Goal: Task Accomplishment & Management: Use online tool/utility

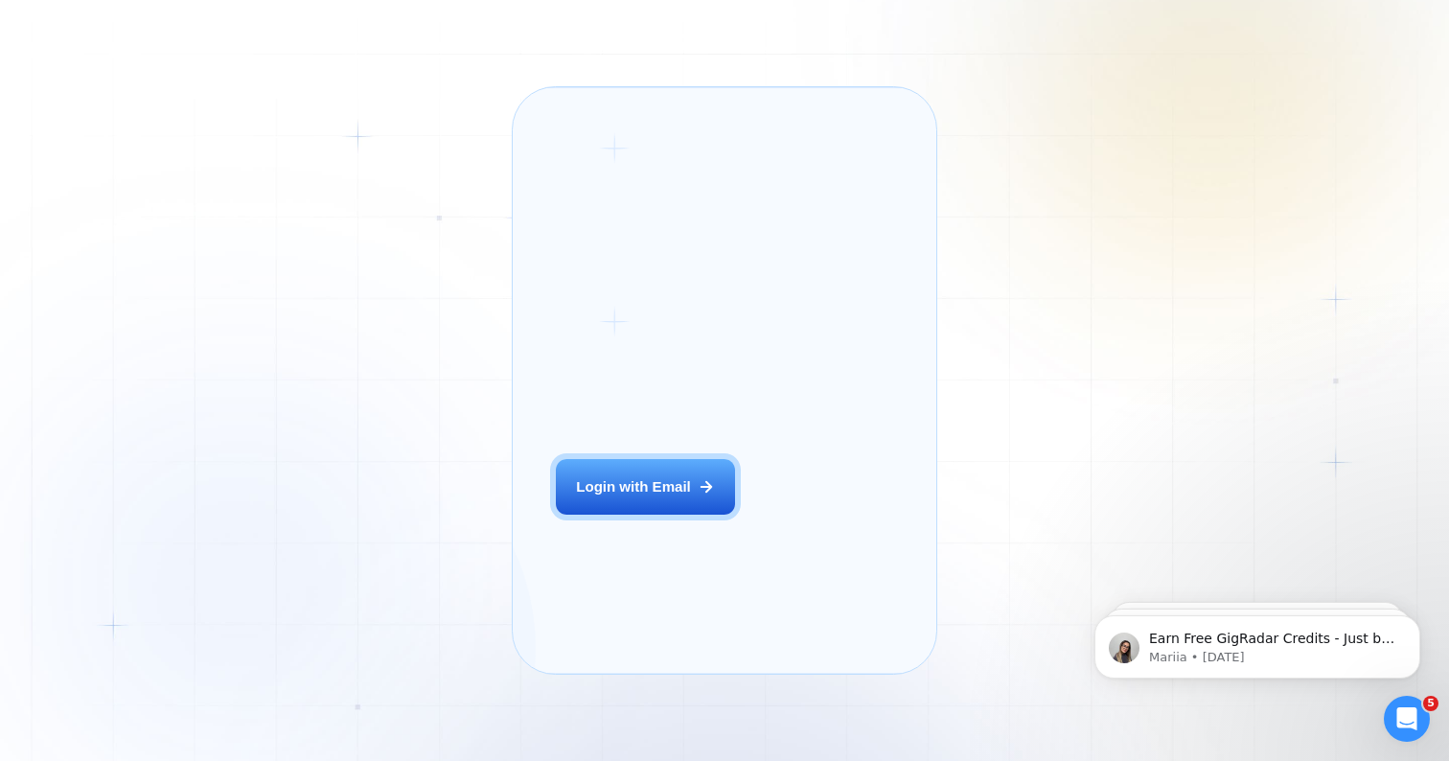
click at [659, 485] on div "Login ‍ Welcome to GigRadar. AI Business Manager for Agencies Login with Email" at bounding box center [670, 380] width 270 height 543
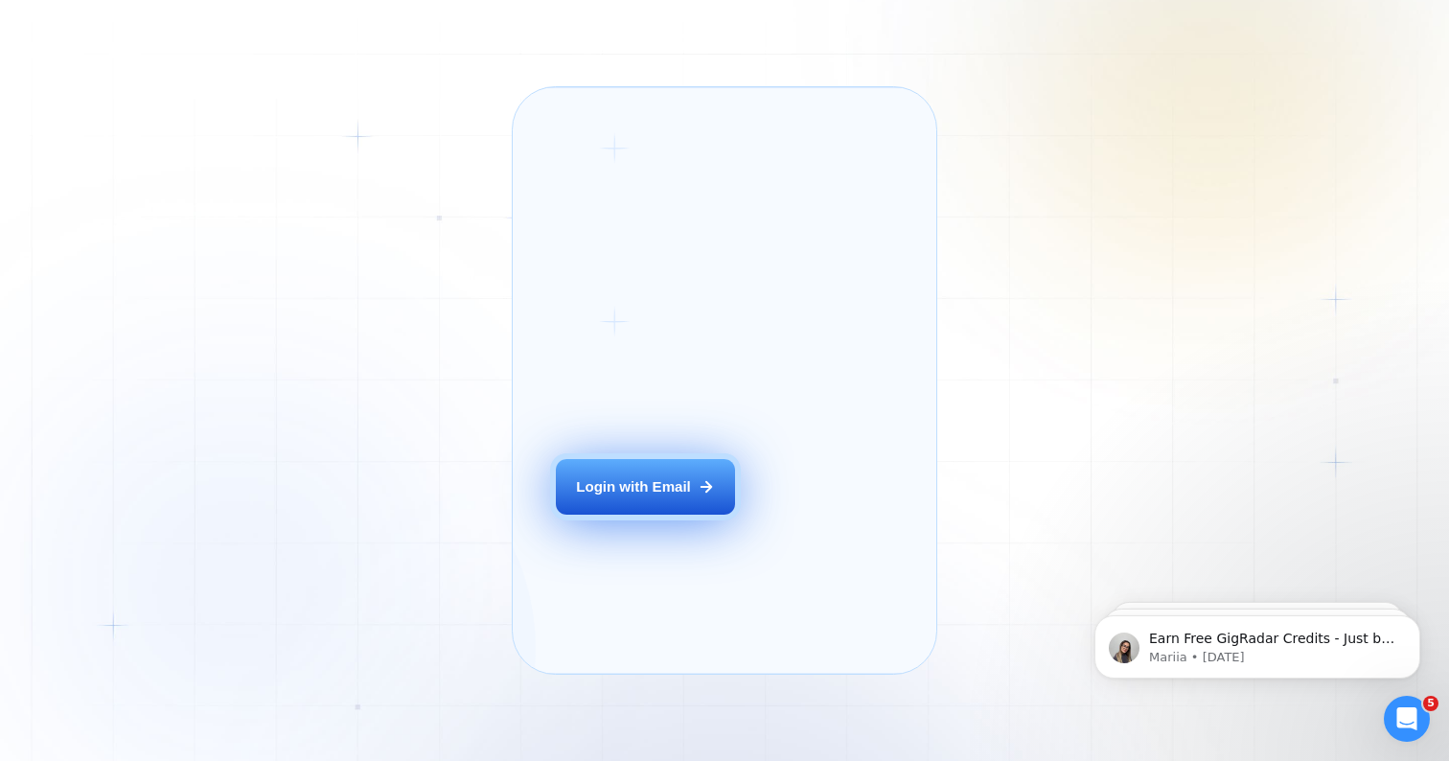
click at [674, 497] on div "Login with Email" at bounding box center [633, 487] width 115 height 20
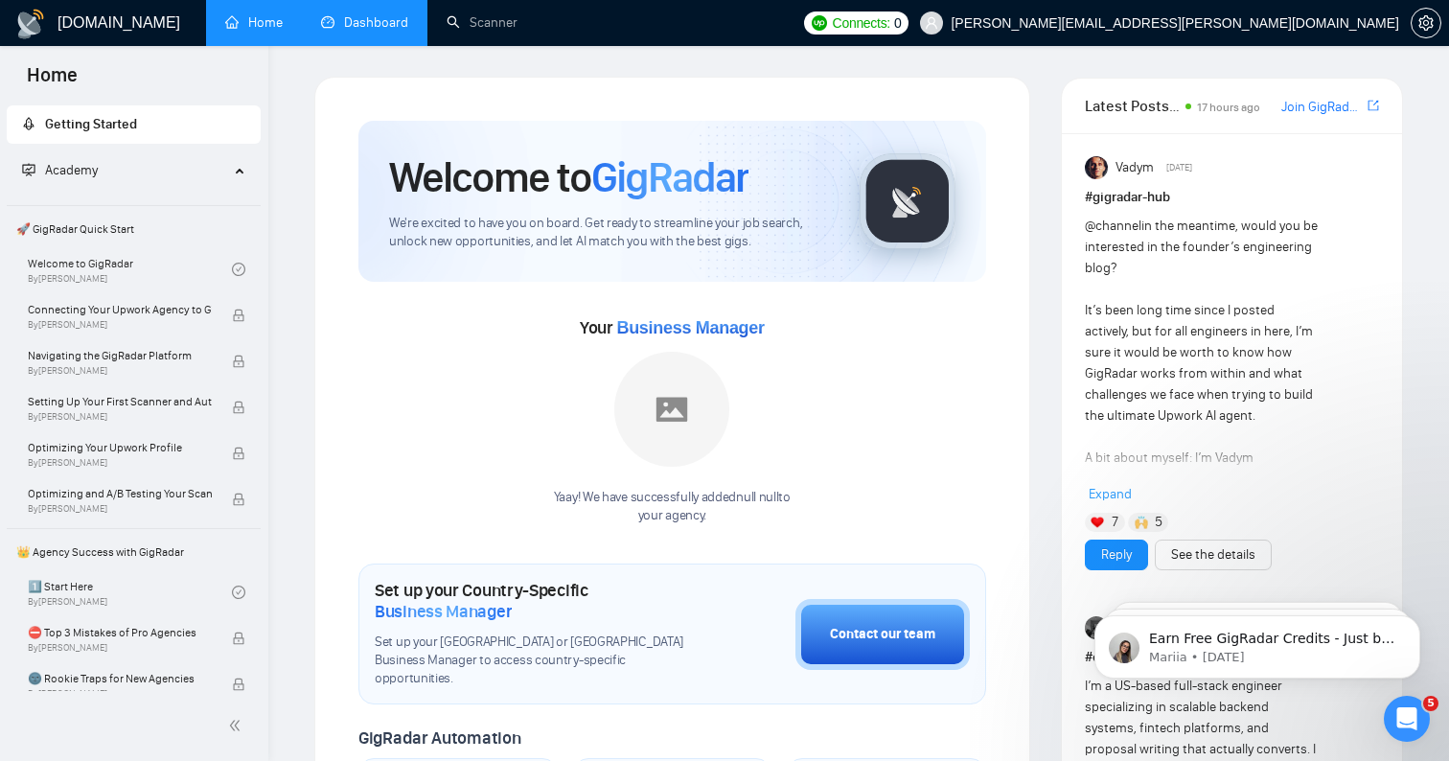
click at [354, 14] on link "Dashboard" at bounding box center [364, 22] width 87 height 16
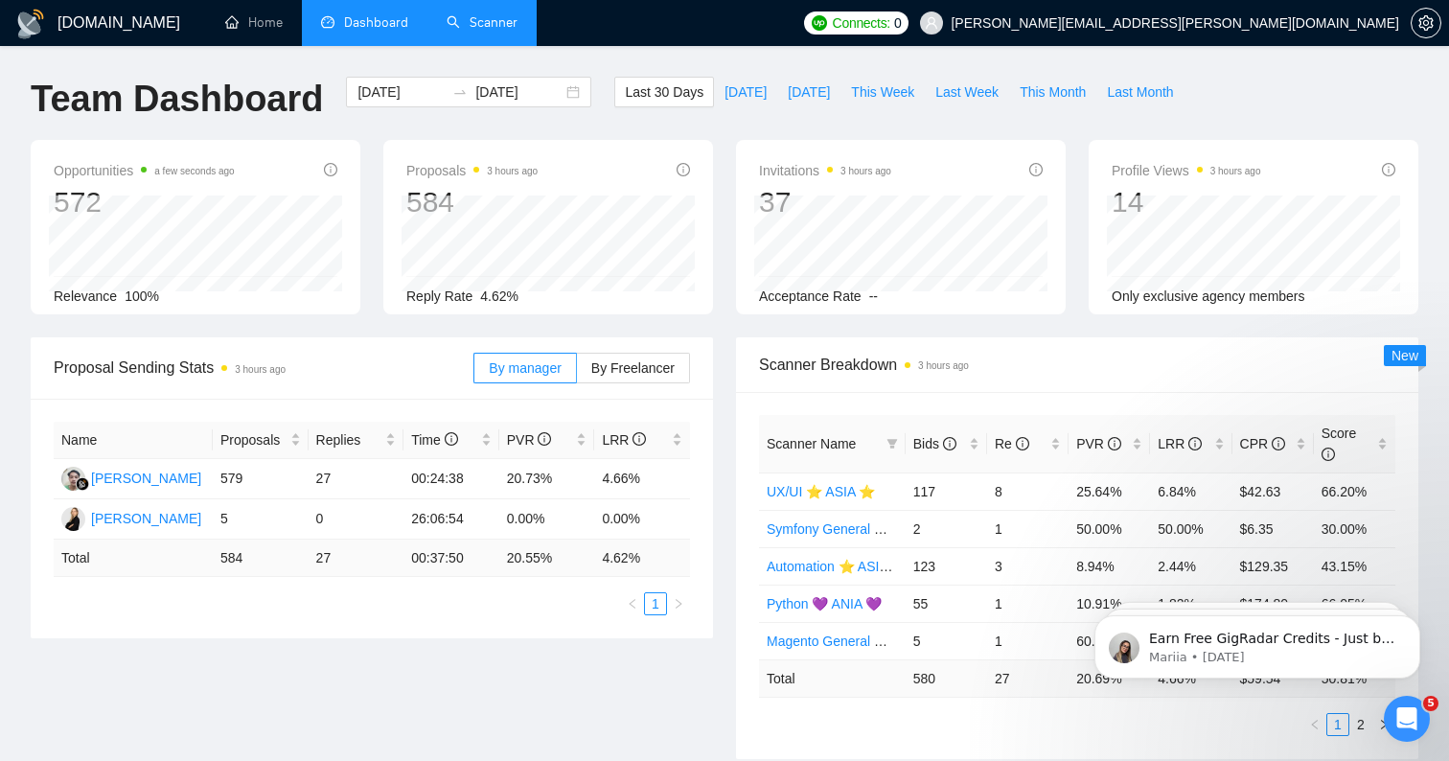
click at [459, 31] on link "Scanner" at bounding box center [482, 22] width 71 height 16
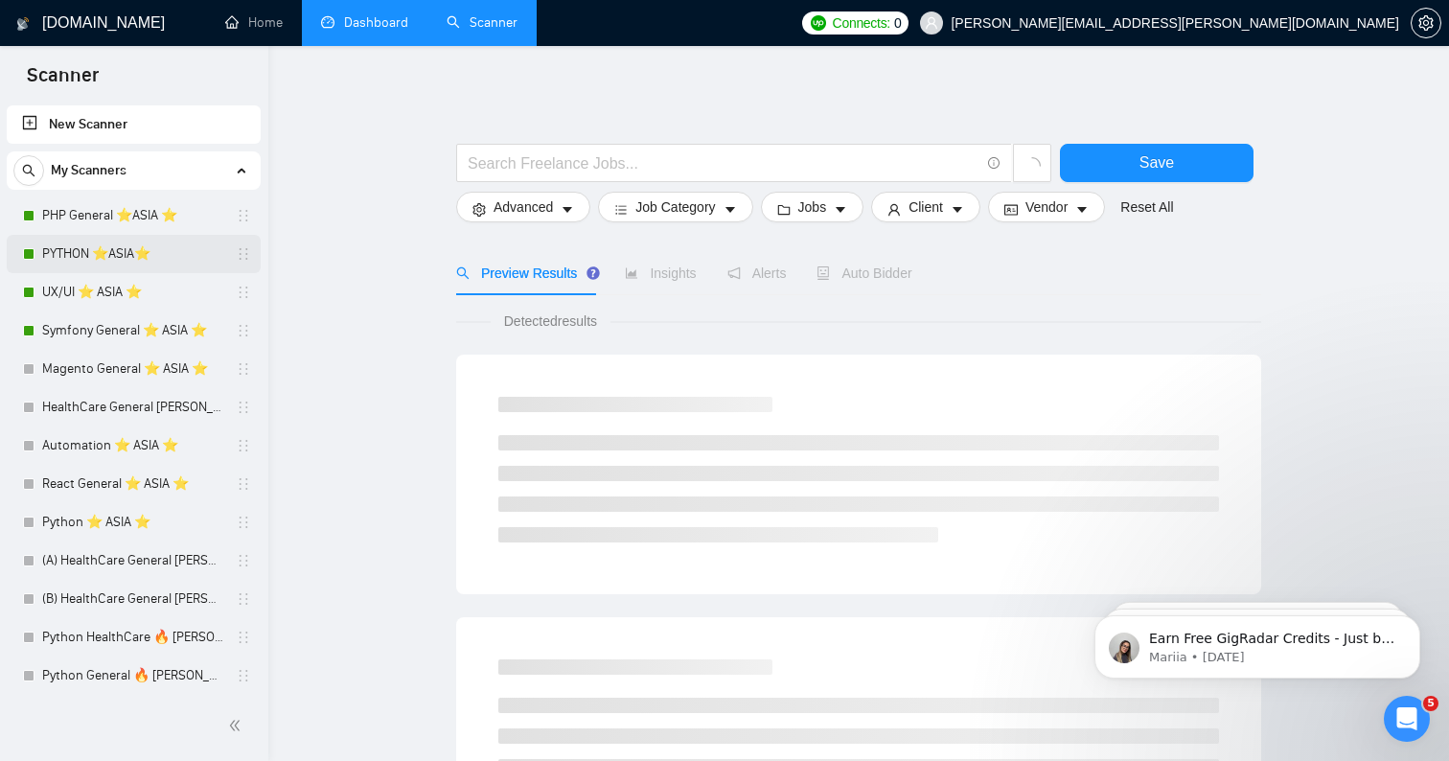
scroll to position [-2, 0]
click at [177, 269] on link "PYTHON ⭐️ASIA⭐️" at bounding box center [133, 254] width 182 height 38
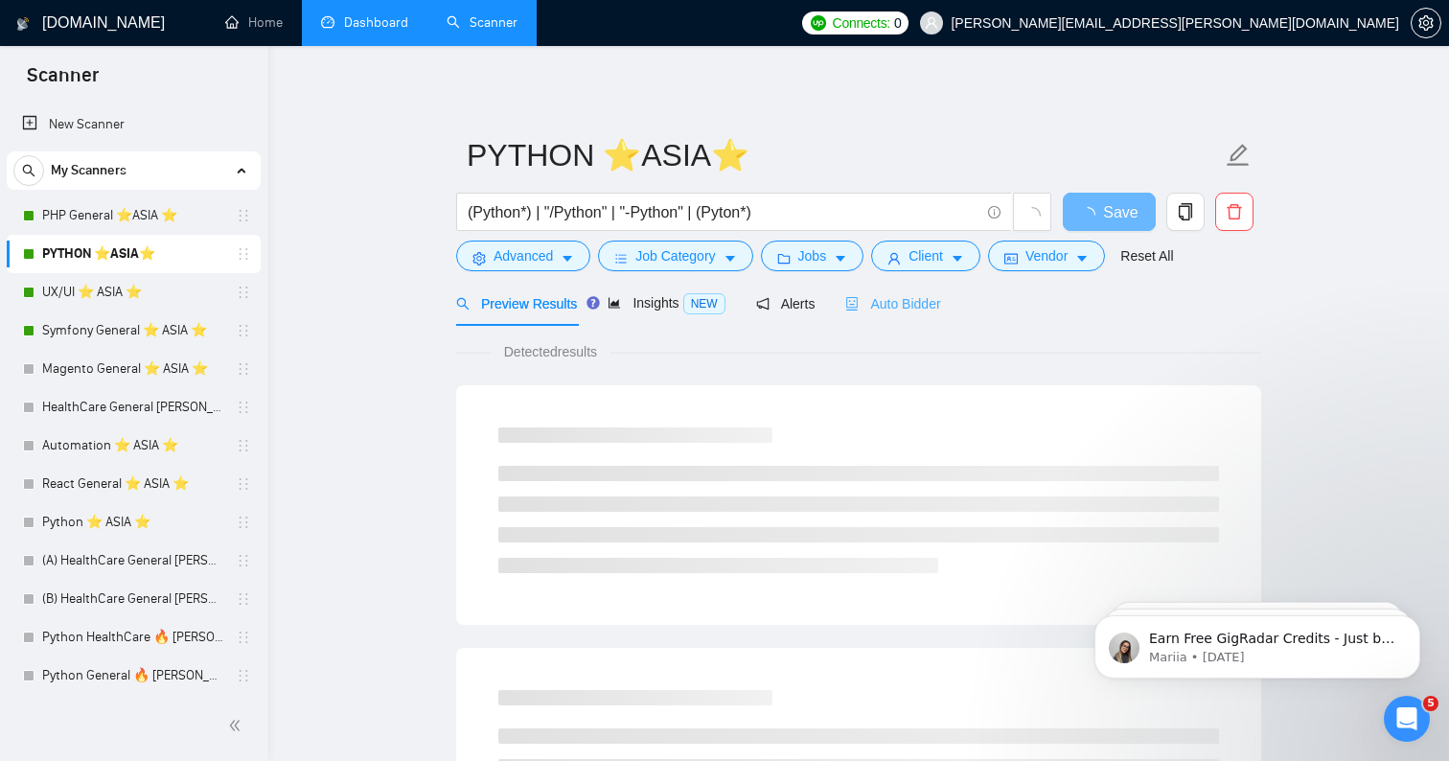
click at [913, 316] on div "Auto Bidder" at bounding box center [892, 303] width 95 height 45
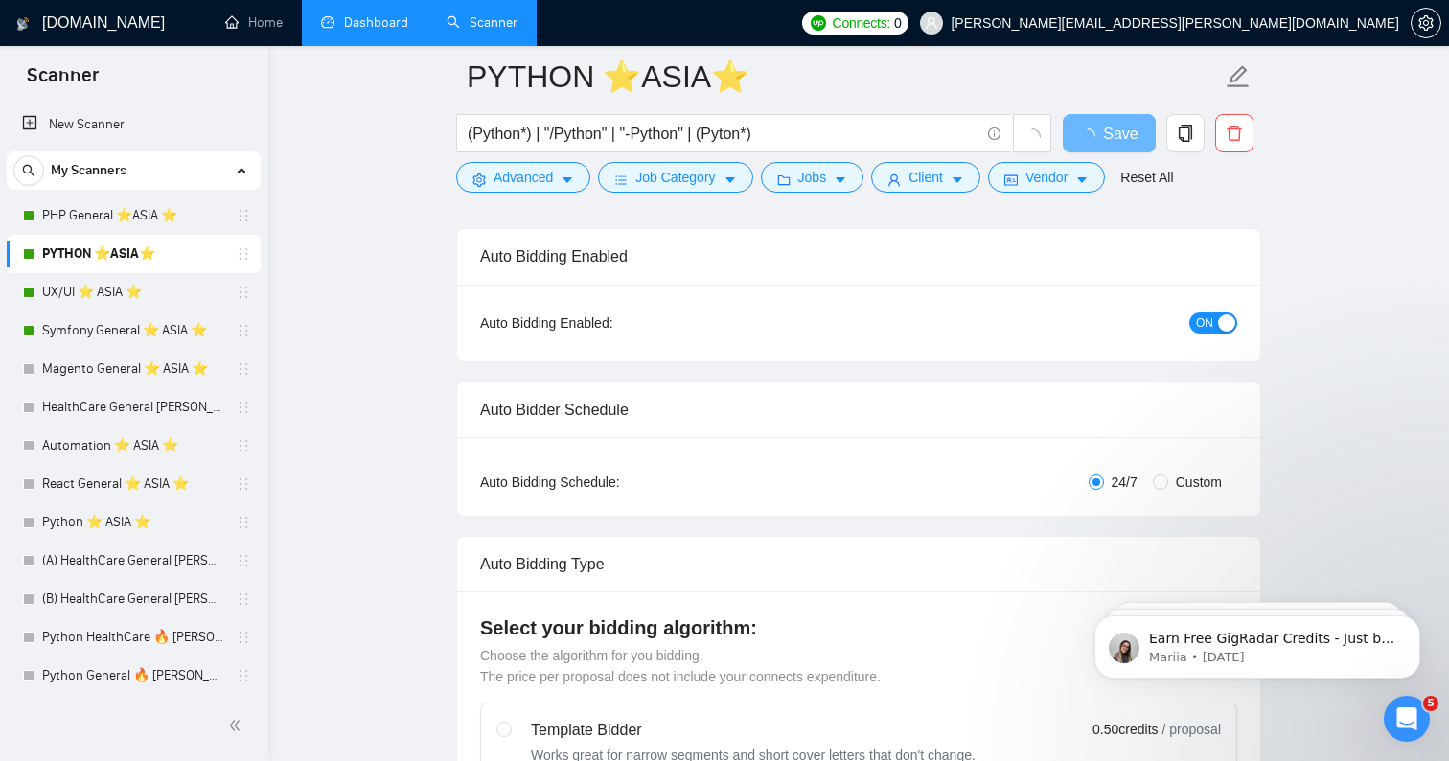
scroll to position [136, 0]
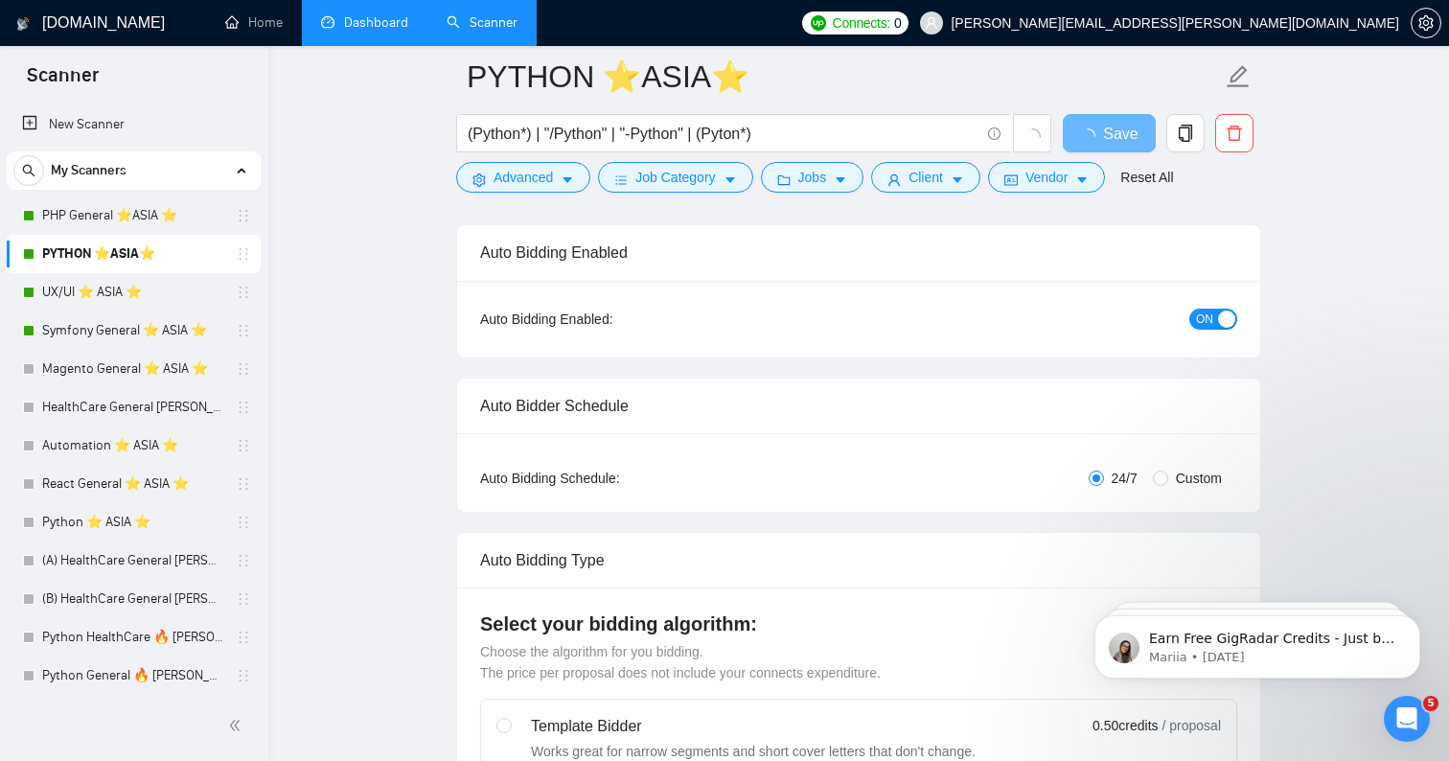
click at [1211, 327] on span "ON" at bounding box center [1204, 319] width 17 height 21
click at [1106, 130] on span "Save" at bounding box center [1108, 134] width 34 height 24
